Goal: Find specific page/section

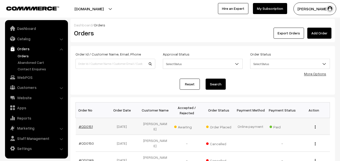
click at [83, 125] on link "#OD0151" at bounding box center [86, 127] width 14 height 4
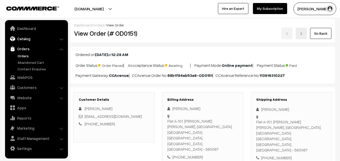
click at [21, 41] on link "Catalog" at bounding box center [36, 38] width 60 height 9
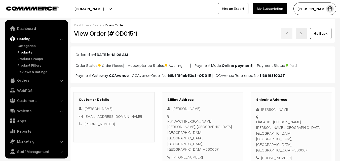
click at [20, 51] on link "Products" at bounding box center [41, 52] width 50 height 5
